Goal: Book appointment/travel/reservation

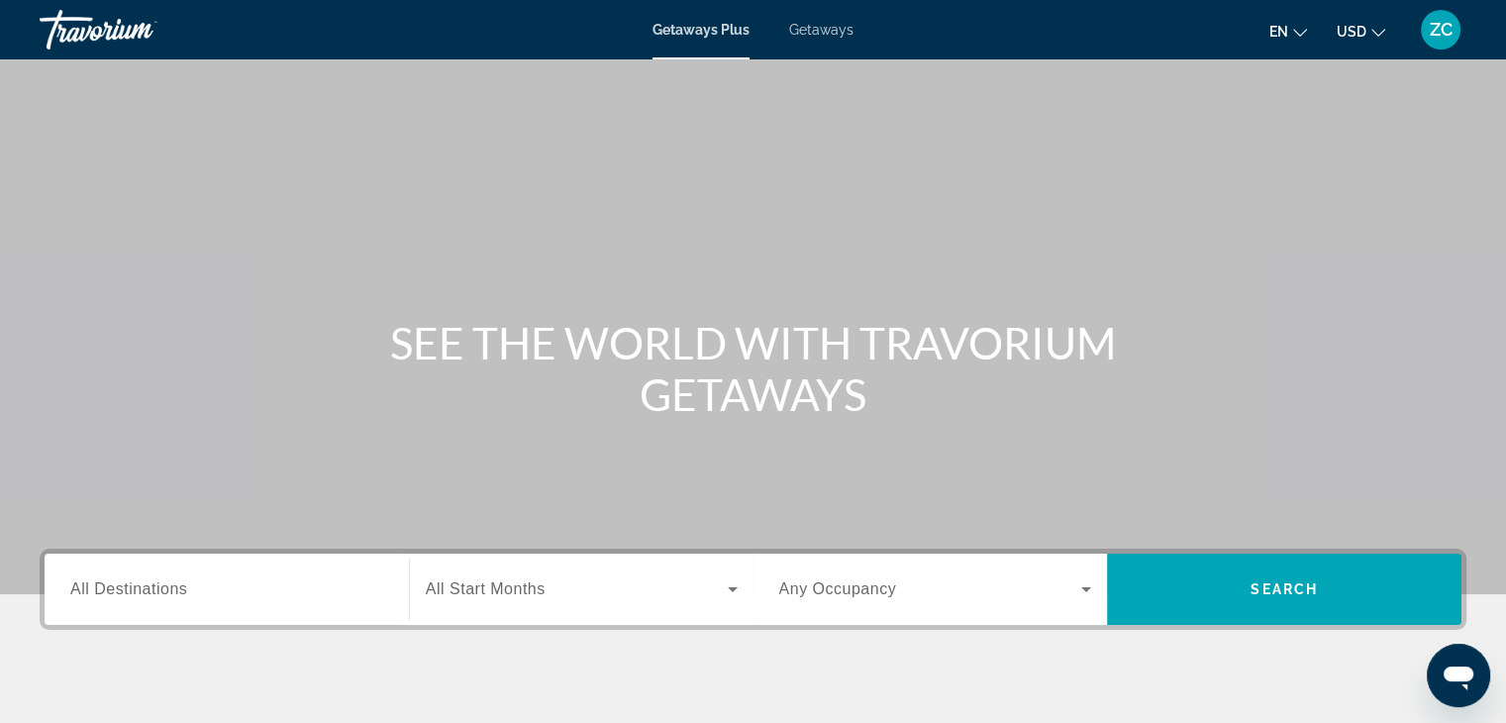
click at [182, 597] on label "Destination All Destinations" at bounding box center [128, 589] width 117 height 18
click at [182, 597] on input "Destination All Destinations" at bounding box center [226, 590] width 313 height 24
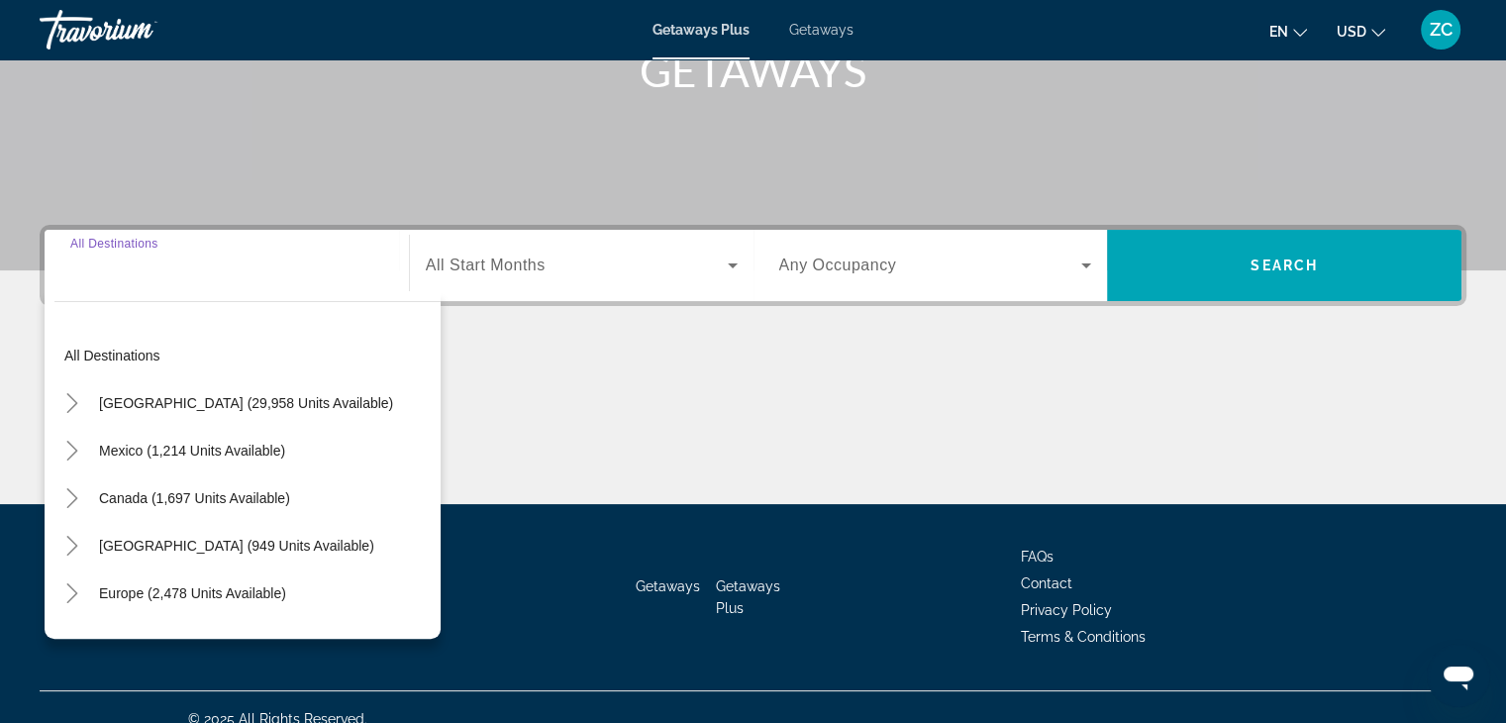
scroll to position [347, 0]
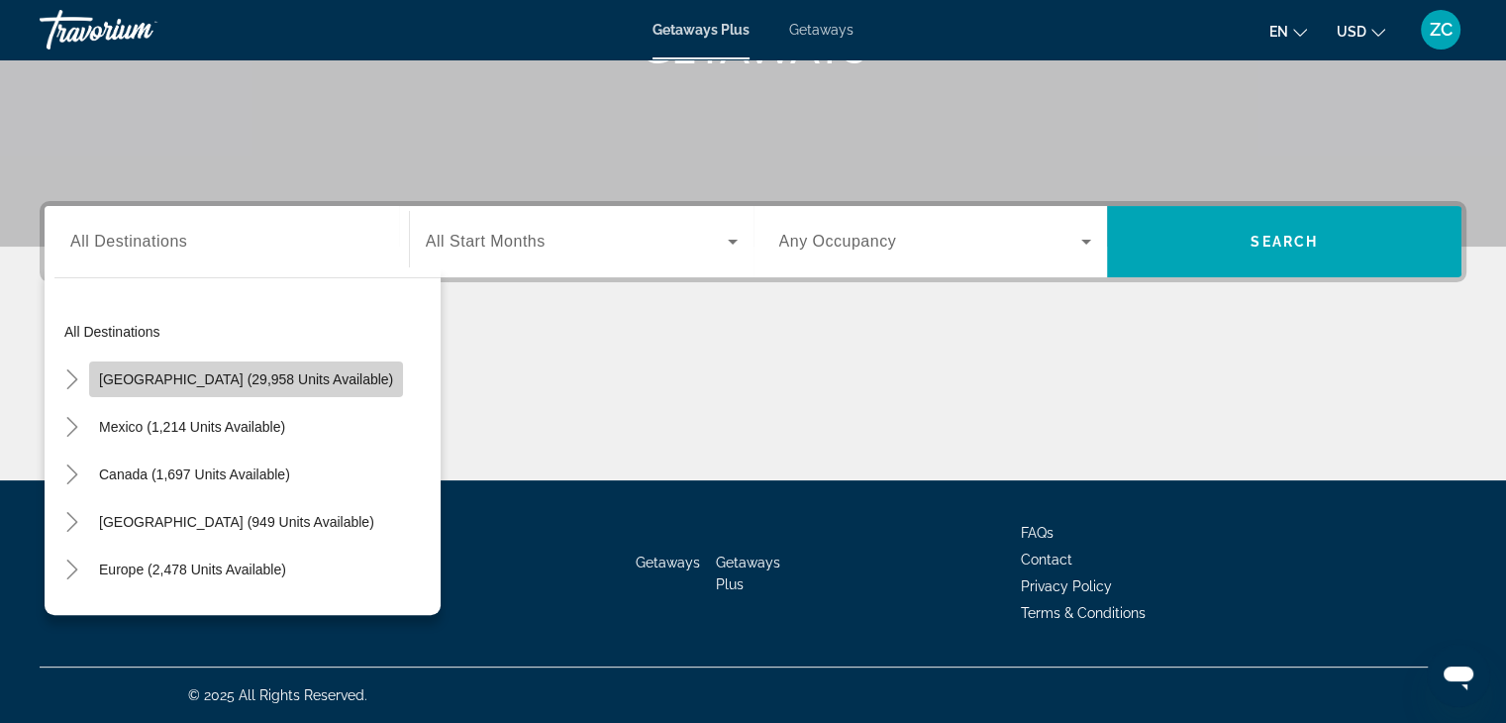
click at [249, 372] on span "[GEOGRAPHIC_DATA] (29,958 units available)" at bounding box center [246, 379] width 294 height 16
type input "**********"
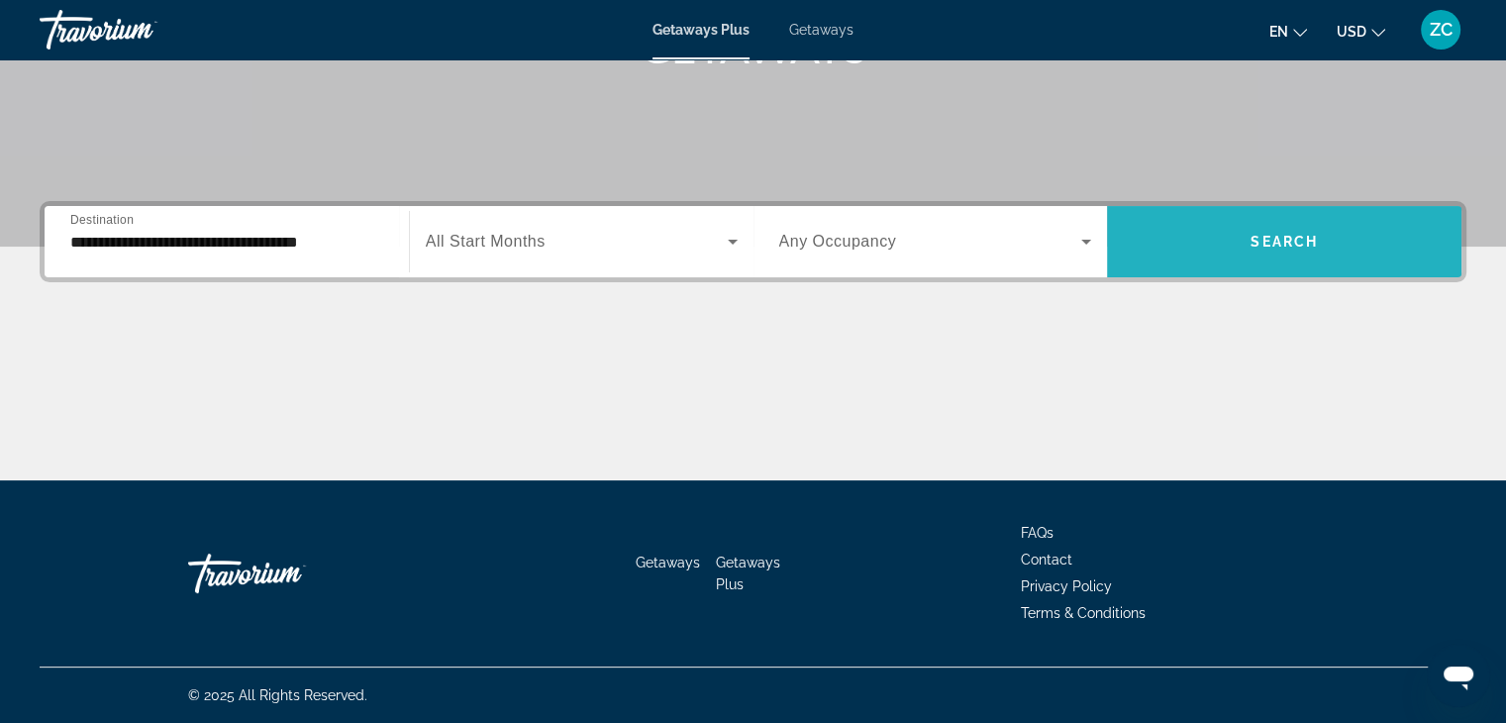
click at [1269, 239] on span "Search" at bounding box center [1283, 242] width 67 height 16
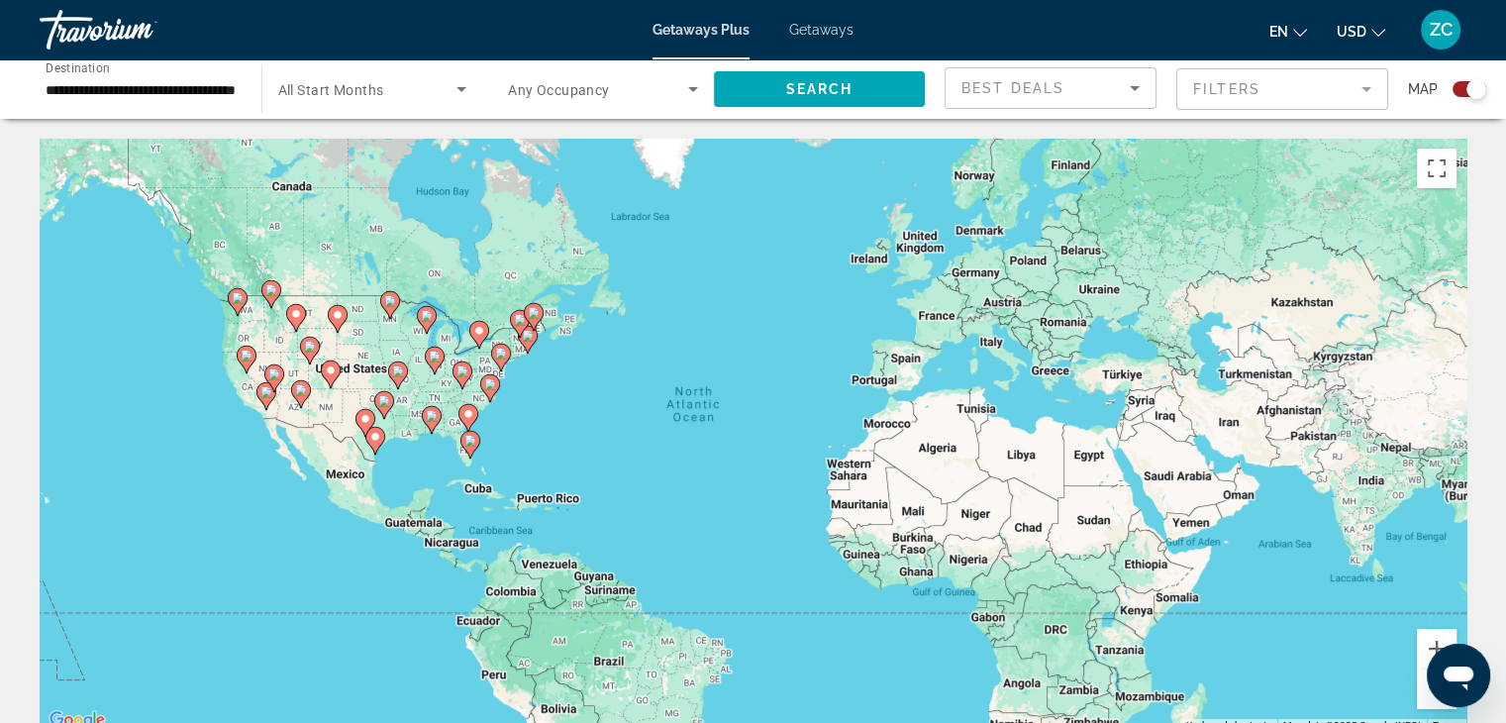
click at [264, 394] on image "Main content" at bounding box center [266, 392] width 12 height 12
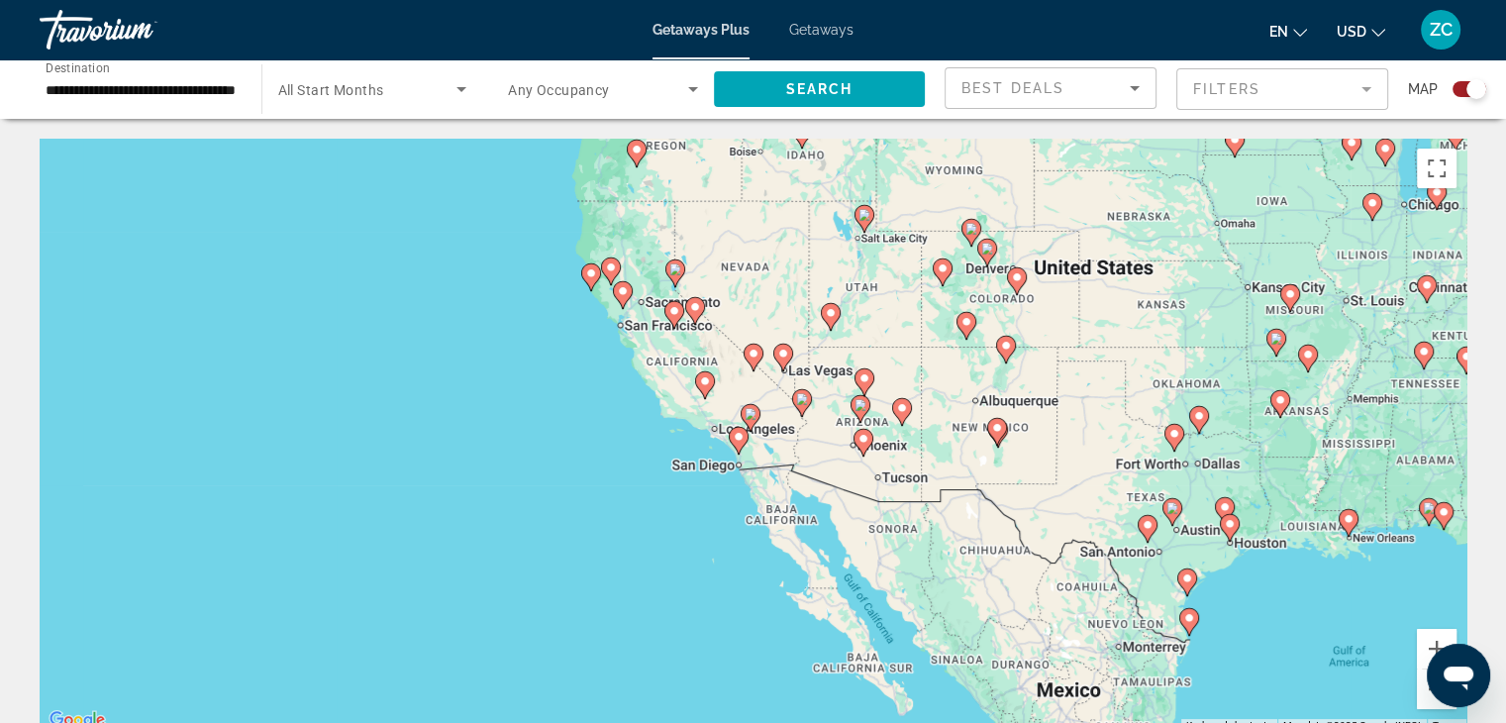
click at [1373, 87] on mat-form-field "Filters" at bounding box center [1282, 89] width 212 height 42
